Goal: Transaction & Acquisition: Purchase product/service

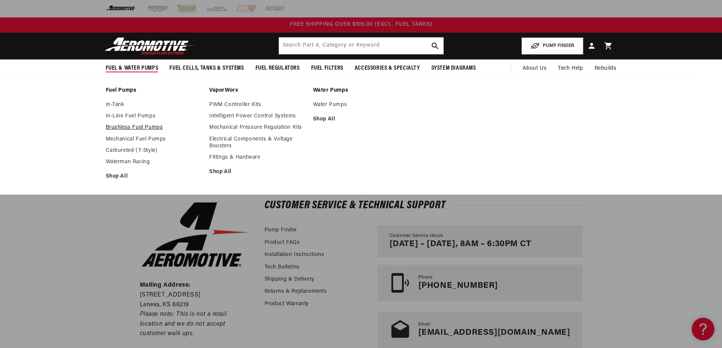
click at [129, 127] on link "Brushless Fuel Pumps" at bounding box center [154, 127] width 96 height 7
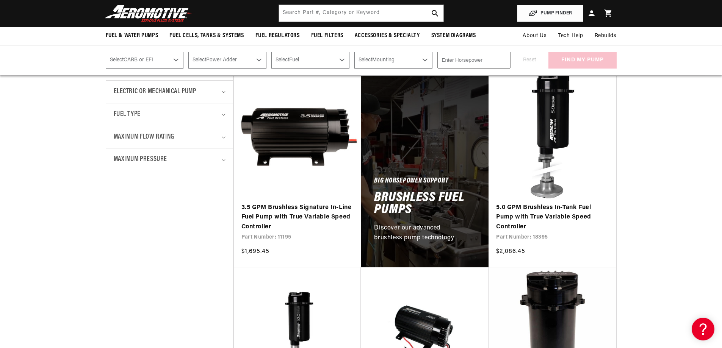
scroll to position [265, 0]
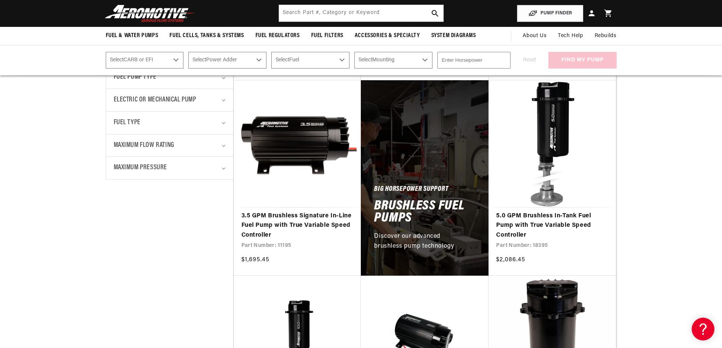
scroll to position [303, 0]
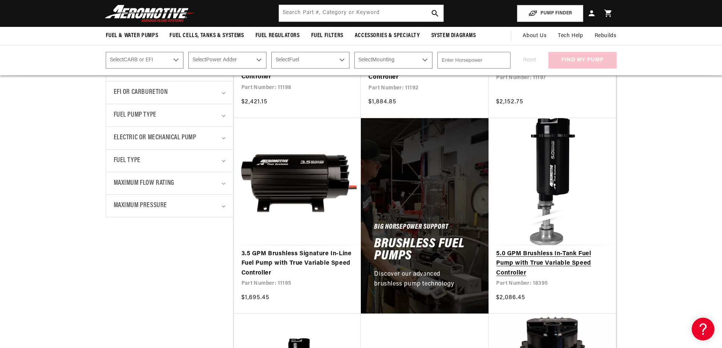
click at [559, 249] on link "5.0 GPM Brushless In-Tank Fuel Pump with True Variable Speed Controller" at bounding box center [552, 263] width 112 height 29
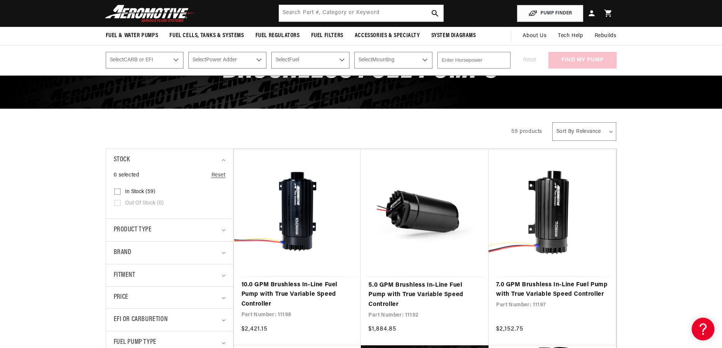
scroll to position [0, 0]
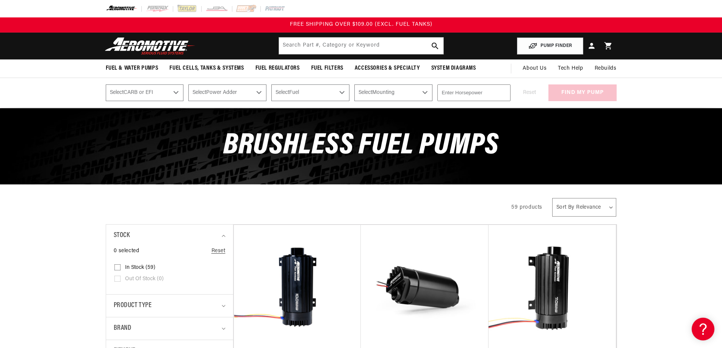
click at [651, 199] on div "Filter By Filter By Filter and sort Stock 0 selected Reset In stock (59)" at bounding box center [361, 207] width 722 height 19
click at [627, 149] on div "Brushless Fuel Pumps" at bounding box center [361, 146] width 549 height 76
click at [672, 216] on div "Filter By Filter By Filter and sort Stock 0 selected Reset In stock (59)" at bounding box center [361, 207] width 722 height 19
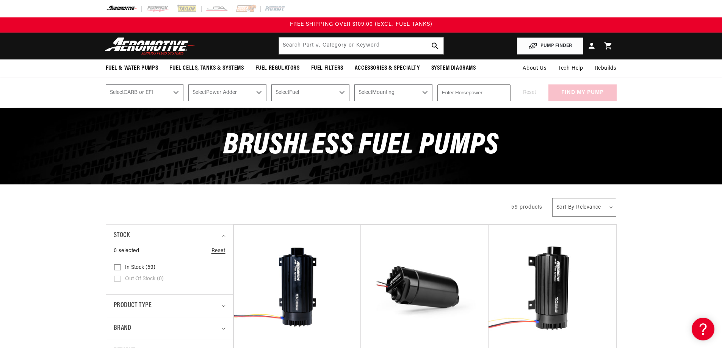
click at [661, 177] on div "Brushless Fuel Pumps" at bounding box center [361, 146] width 722 height 76
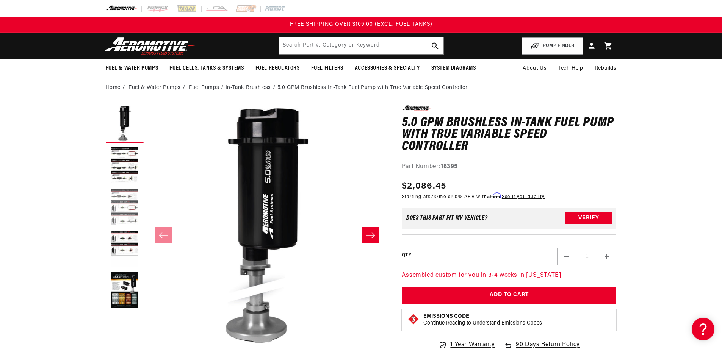
click at [117, 206] on button "Load image 3 in gallery view" at bounding box center [125, 208] width 38 height 38
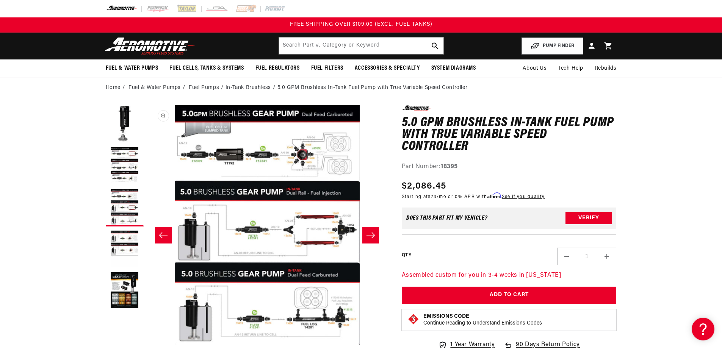
scroll to position [0, 479]
click at [162, 229] on button "Slide left" at bounding box center [163, 235] width 17 height 17
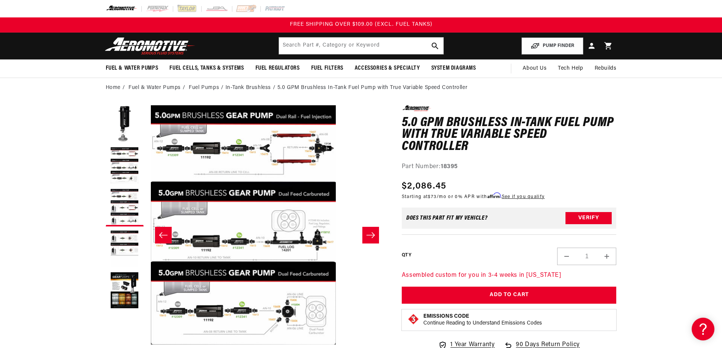
scroll to position [0, 239]
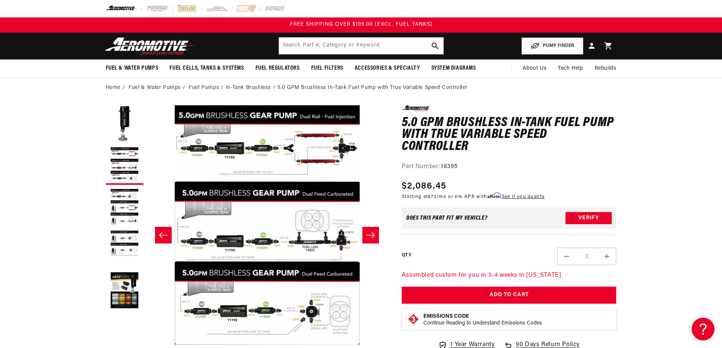
click at [162, 229] on button "Slide left" at bounding box center [163, 235] width 17 height 17
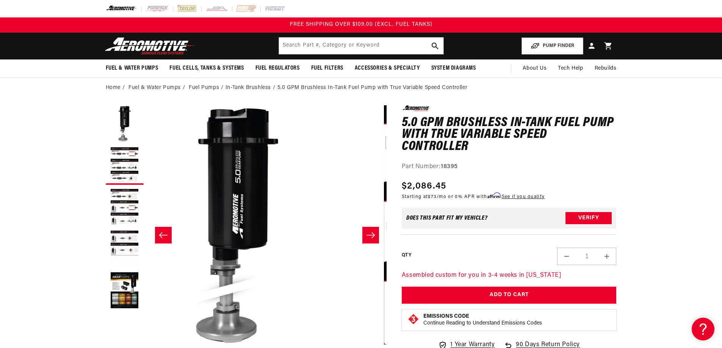
scroll to position [0, 0]
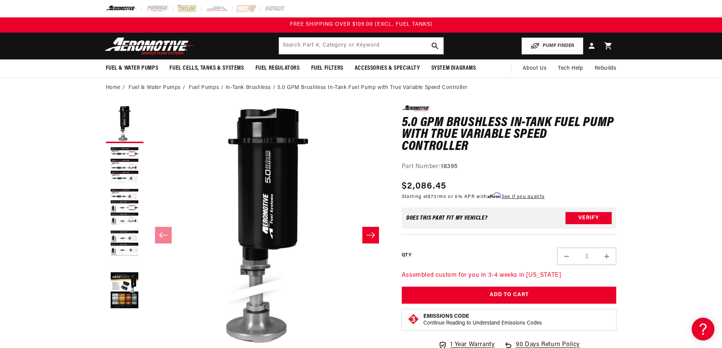
click at [366, 239] on icon "Slide right" at bounding box center [370, 236] width 9 height 8
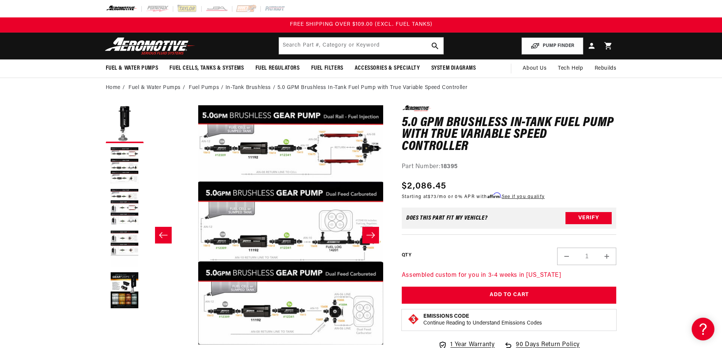
scroll to position [0, 239]
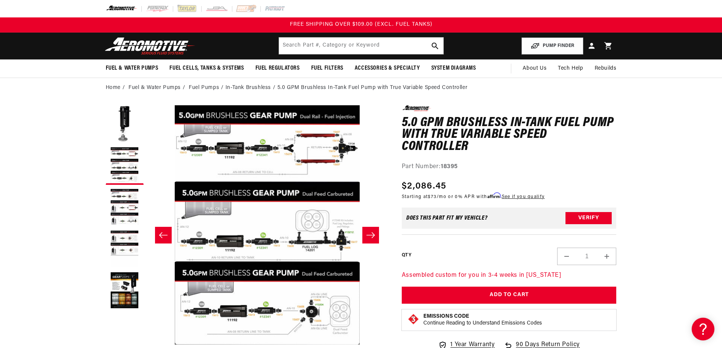
click at [366, 239] on icon "Slide right" at bounding box center [370, 236] width 9 height 8
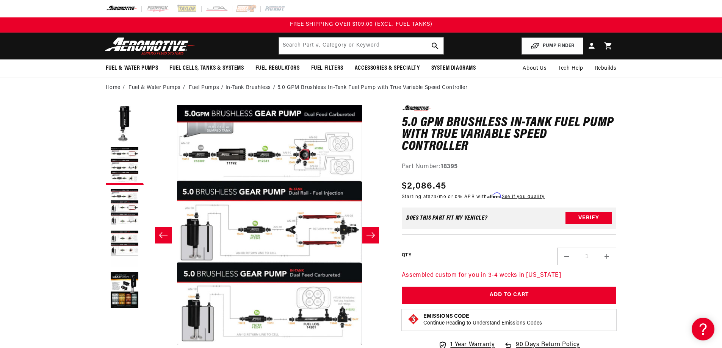
scroll to position [0, 479]
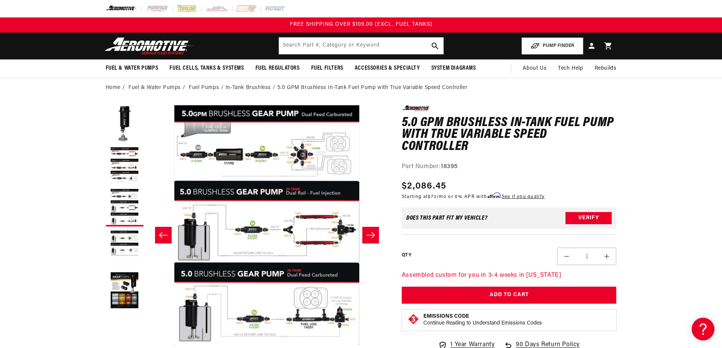
click at [366, 239] on icon "Slide right" at bounding box center [370, 236] width 9 height 8
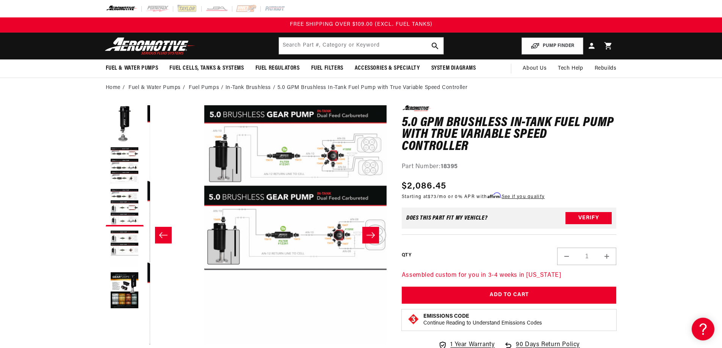
scroll to position [0, 718]
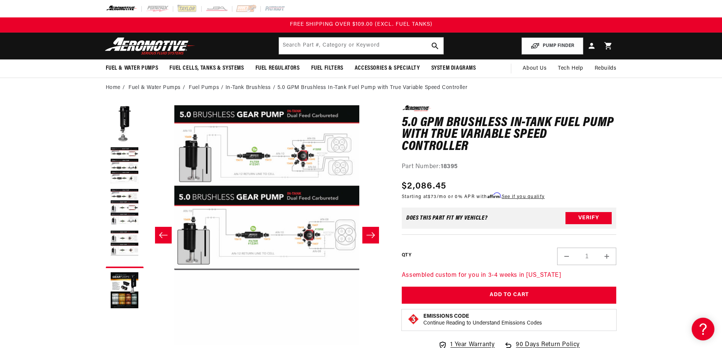
click at [366, 239] on icon "Slide right" at bounding box center [370, 236] width 9 height 8
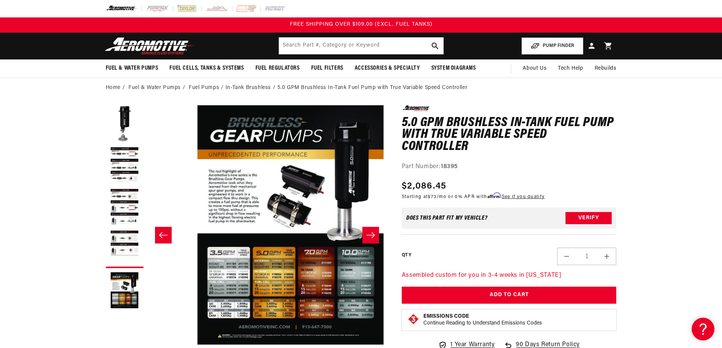
scroll to position [0, 957]
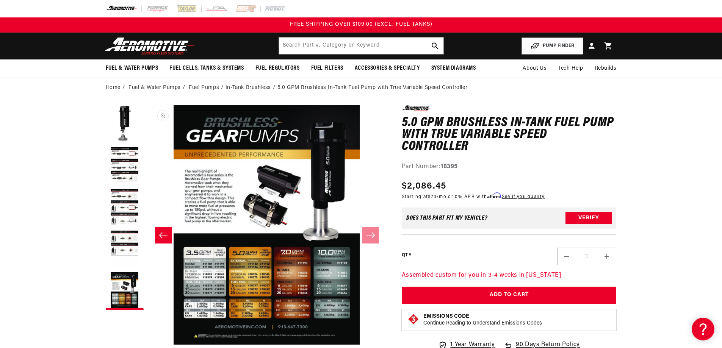
click at [147, 345] on button "Open media 5 in modal" at bounding box center [147, 345] width 0 height 0
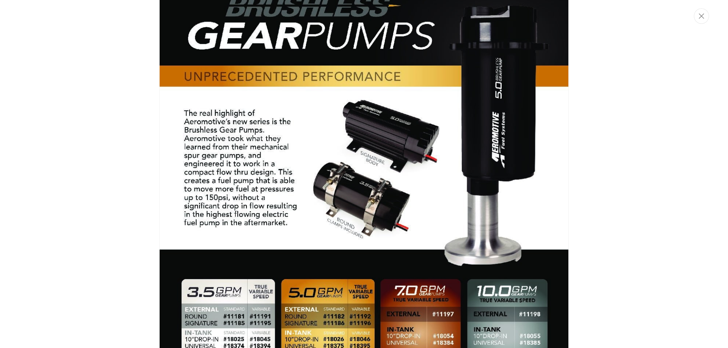
scroll to position [2196, 0]
